Goal: Information Seeking & Learning: Learn about a topic

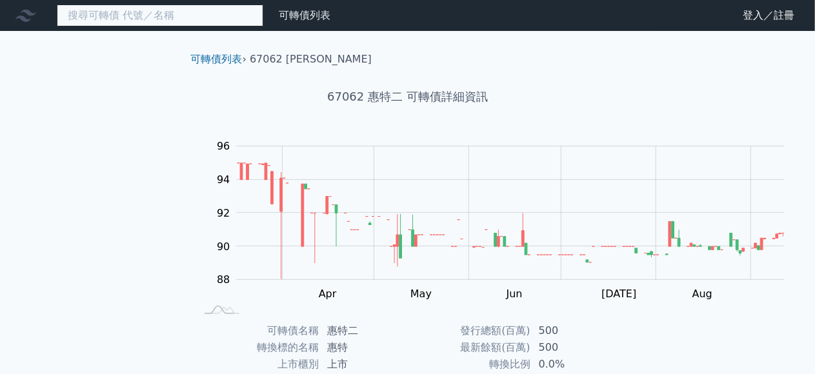
click at [177, 22] on input at bounding box center [160, 16] width 206 height 22
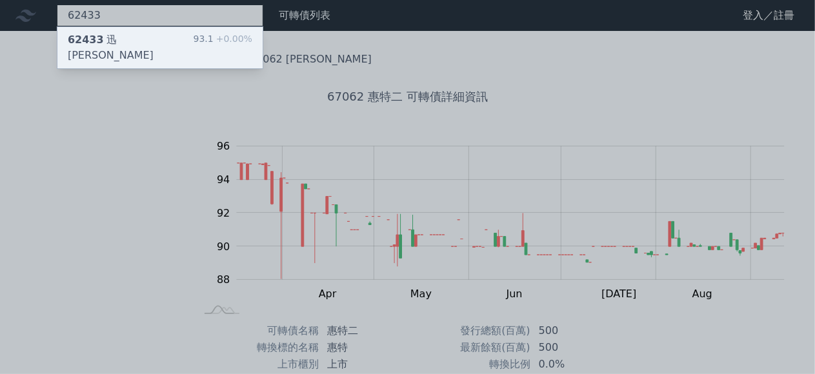
type input "62433"
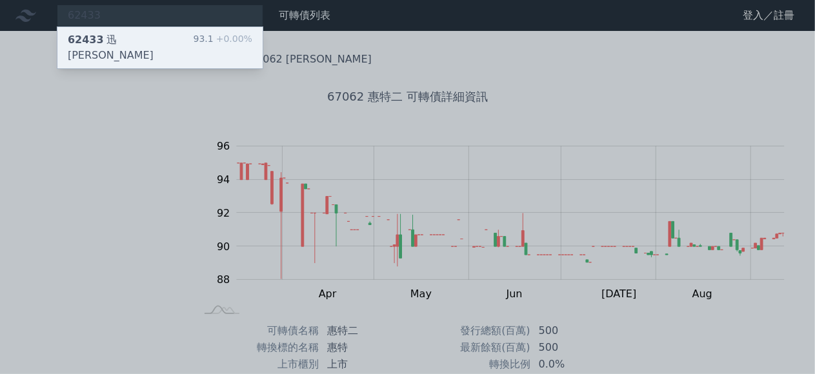
click at [174, 37] on div "62433 迅杰三 93.1 +0.00%" at bounding box center [159, 47] width 205 height 41
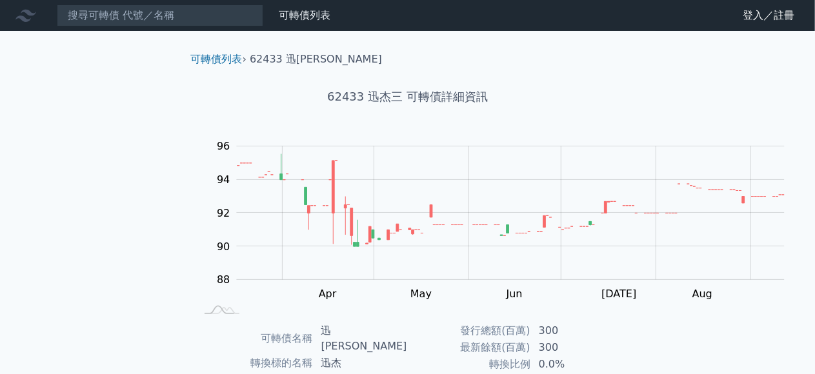
click at [0, 0] on icon at bounding box center [0, 0] width 0 height 0
click at [0, 0] on div "可轉債列表 財務數據 登入／註冊" at bounding box center [0, 0] width 0 height 0
click at [0, 0] on div at bounding box center [0, 0] width 0 height 0
click at [0, 0] on icon at bounding box center [0, 0] width 0 height 0
click at [0, 0] on link "可轉債列表" at bounding box center [0, 0] width 0 height 0
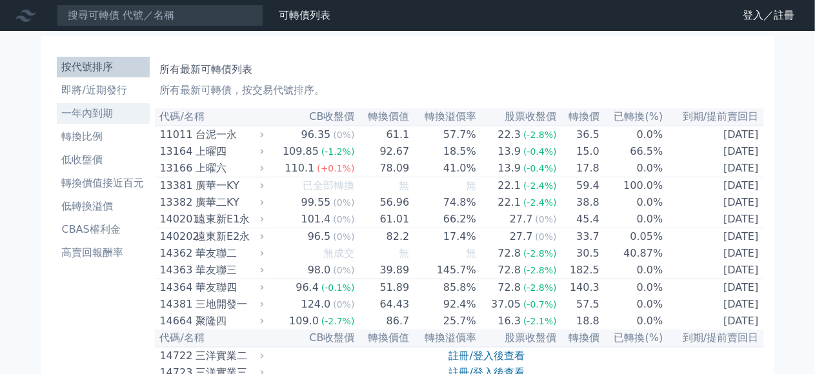
click at [62, 121] on li "一年內到期" at bounding box center [103, 113] width 93 height 15
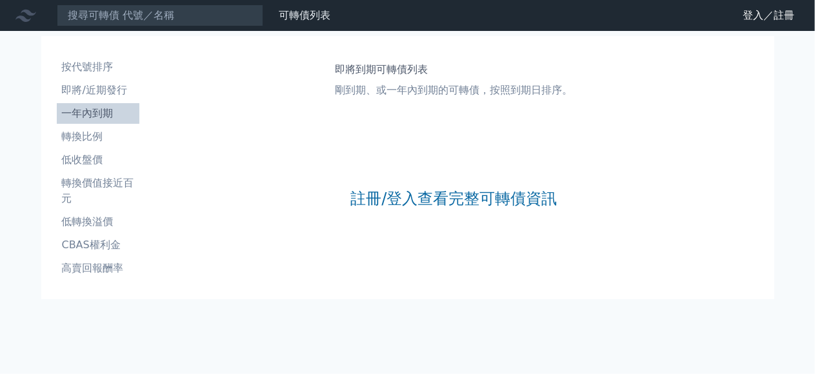
scroll to position [36, 0]
click at [57, 175] on li "轉換價值接近百元" at bounding box center [98, 190] width 83 height 31
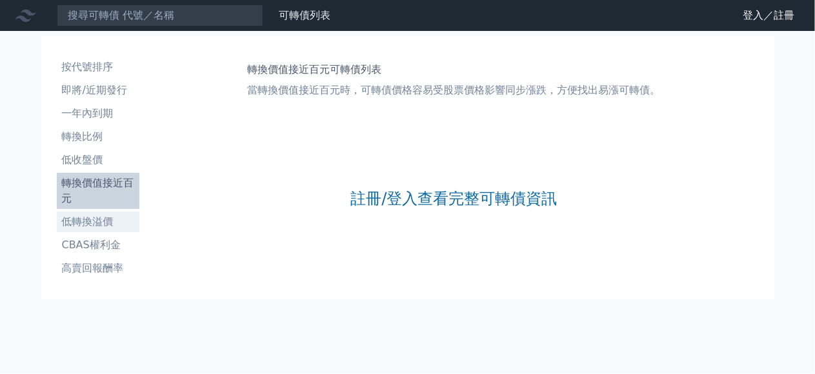
scroll to position [36, 0]
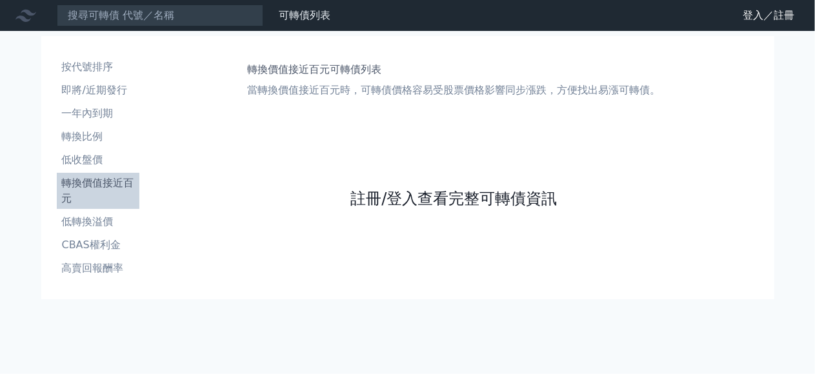
click at [350, 209] on link "註冊/登入查看完整可轉債資訊" at bounding box center [453, 198] width 206 height 21
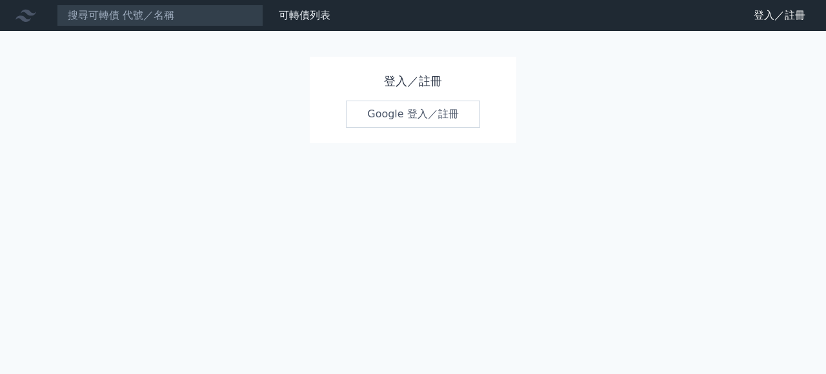
click at [430, 90] on h1 "登入／註冊" at bounding box center [413, 81] width 134 height 18
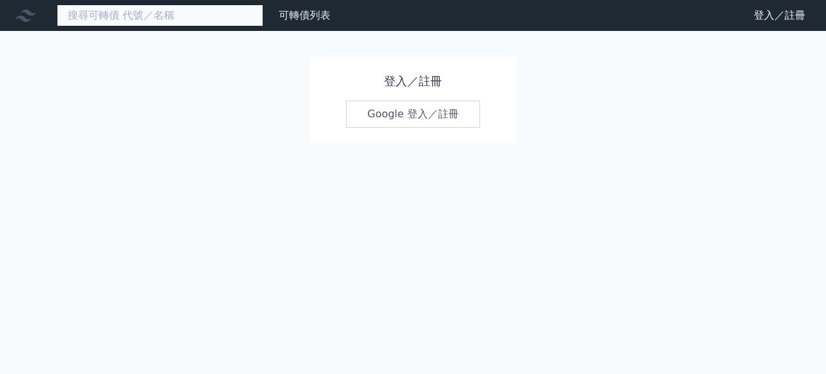
click at [98, 15] on input at bounding box center [160, 16] width 206 height 22
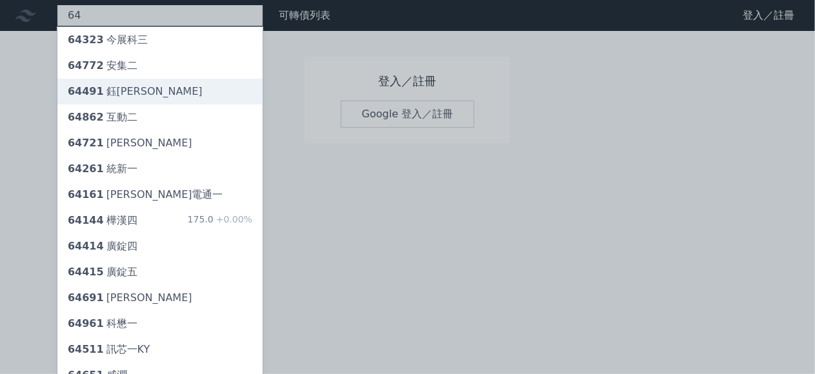
type input "64"
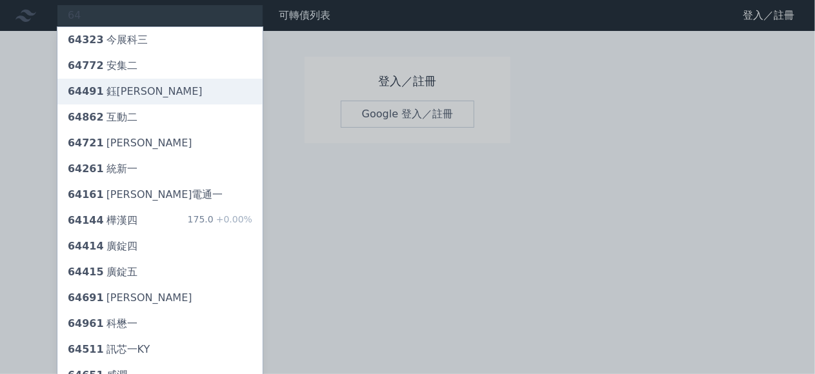
click at [124, 98] on div "64491 [PERSON_NAME]" at bounding box center [135, 91] width 135 height 15
